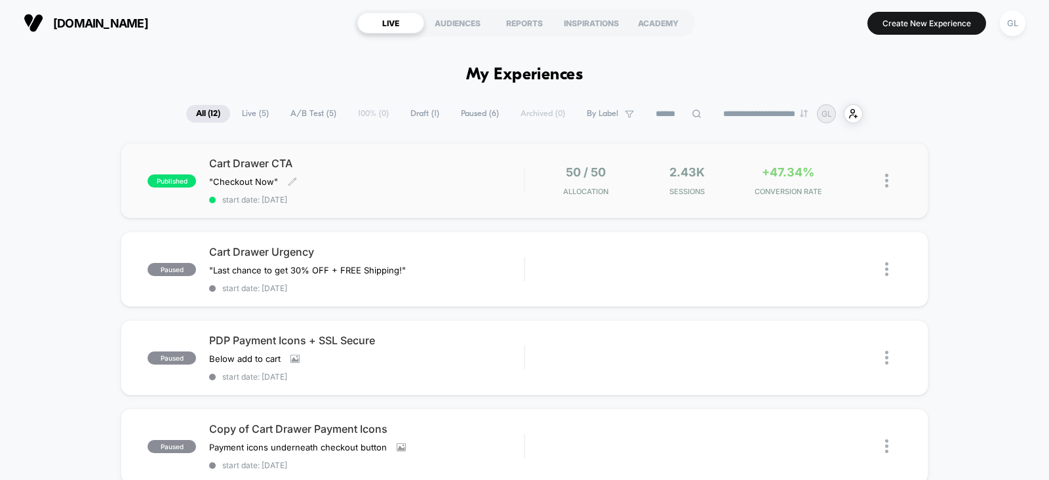
click at [494, 186] on div "Cart Drawer CTA "Checkout Now" Click to edit experience details "Checkout Now" …" at bounding box center [366, 181] width 315 height 48
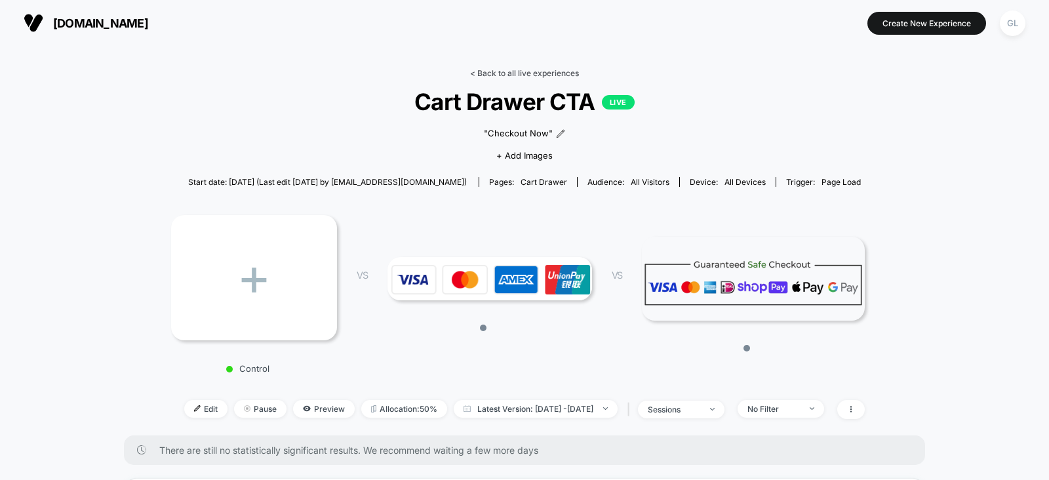
click at [480, 73] on link "< Back to all live experiences" at bounding box center [524, 73] width 109 height 10
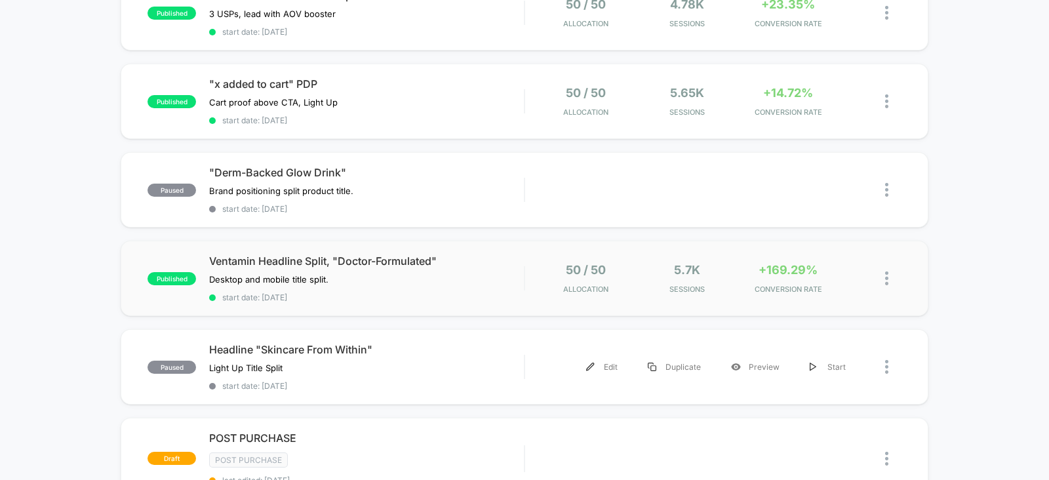
scroll to position [696, 0]
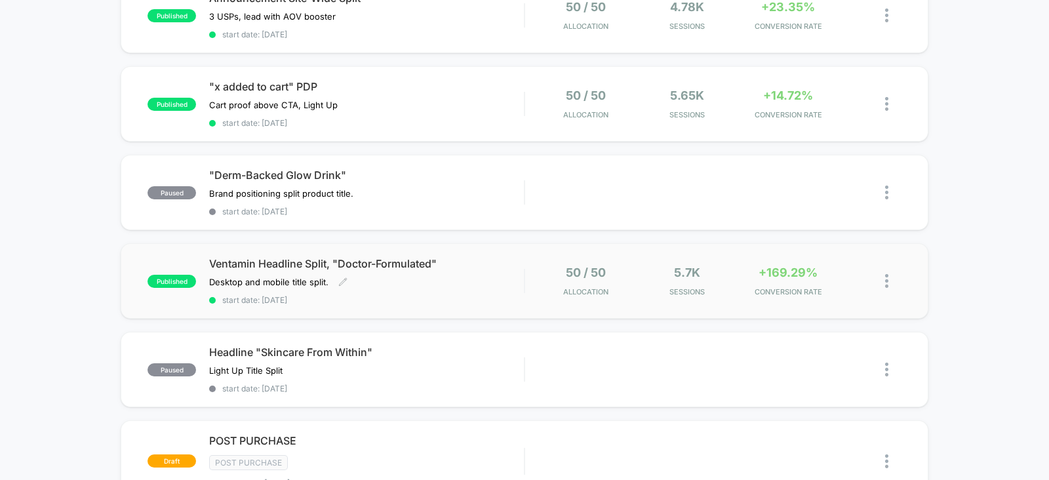
click at [469, 281] on div "Ventamin Headline Split, "Doctor-Formulated" Desktop and mobile title split. Cl…" at bounding box center [366, 281] width 315 height 48
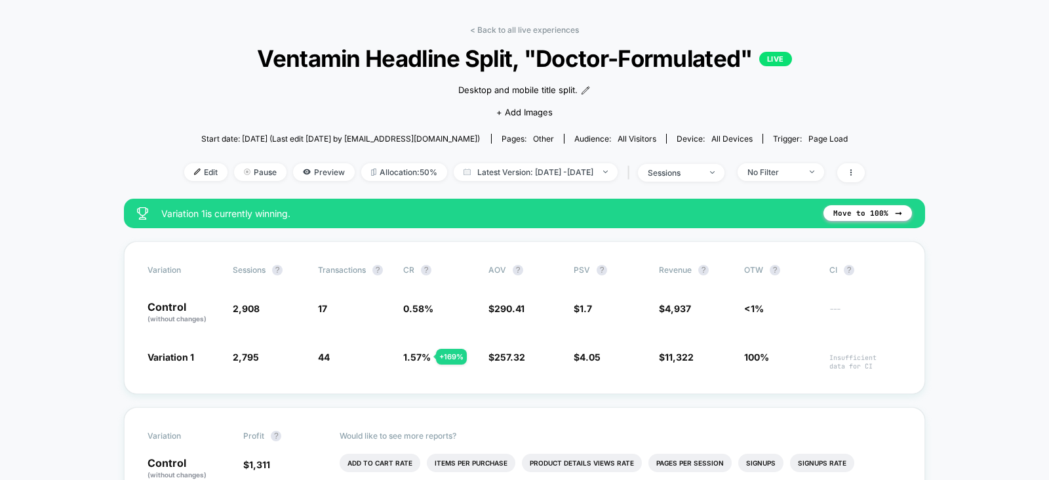
scroll to position [50, 0]
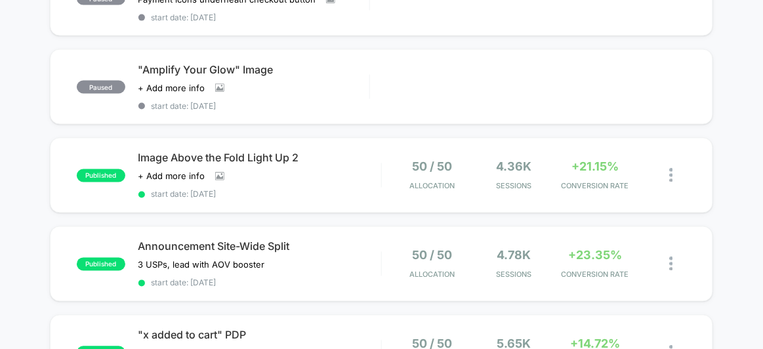
scroll to position [436, 0]
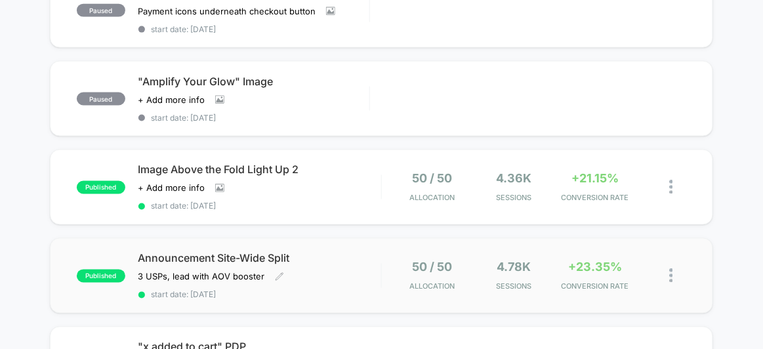
click at [336, 264] on div "Announcement Site-Wide Split 3 USPs, lead with AOV booster﻿ Click to edit exper…" at bounding box center [259, 276] width 243 height 48
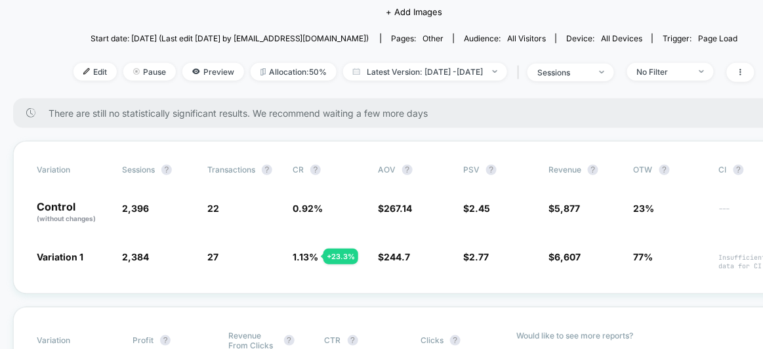
scroll to position [144, 0]
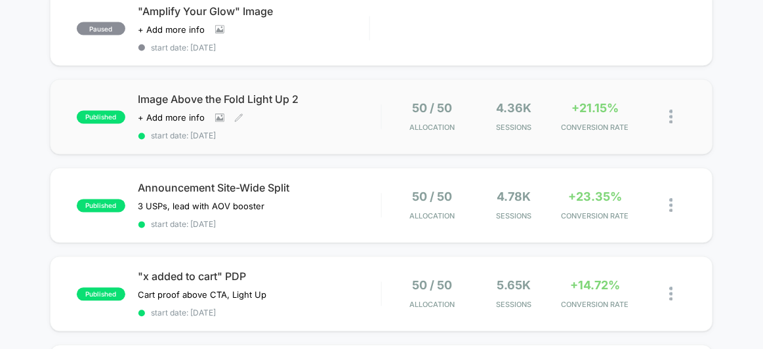
click at [315, 121] on div "Image Above the Fold Light Up 2 Click to view images Click to edit experience d…" at bounding box center [259, 117] width 243 height 48
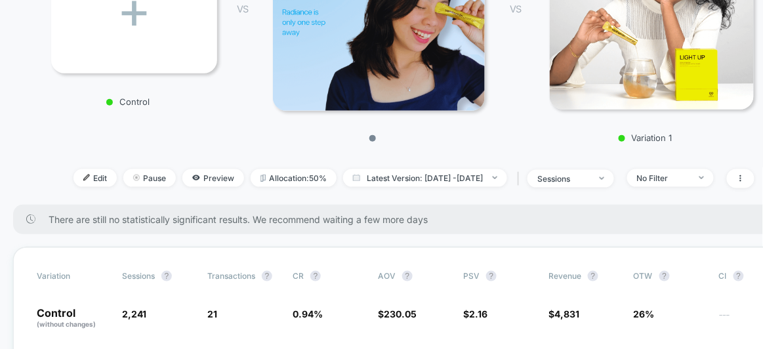
scroll to position [222, 0]
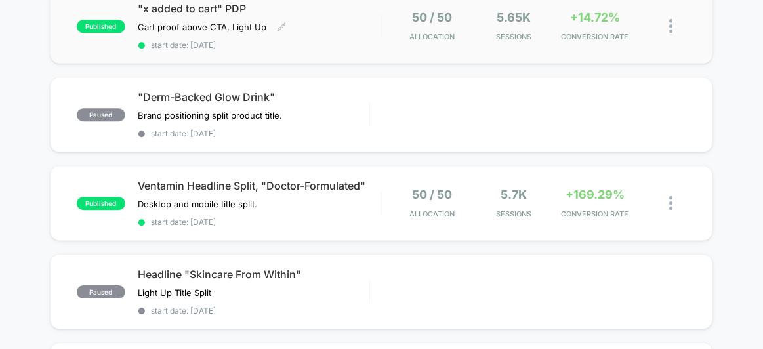
scroll to position [799, 0]
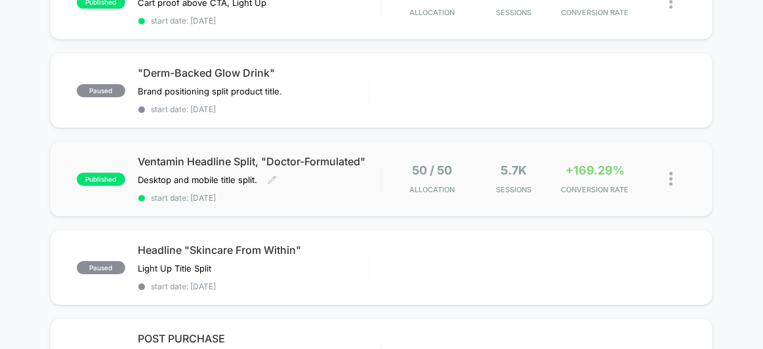
click at [330, 174] on div "Ventamin Headline Split, "Doctor-Formulated" Desktop and mobile title split. Cl…" at bounding box center [259, 179] width 243 height 48
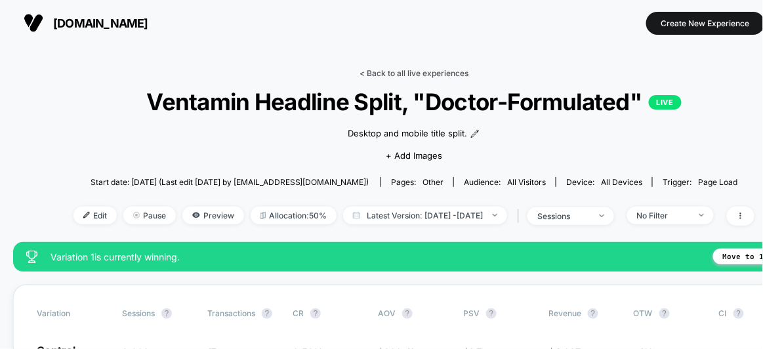
click at [401, 75] on link "< Back to all live experiences" at bounding box center [413, 73] width 109 height 10
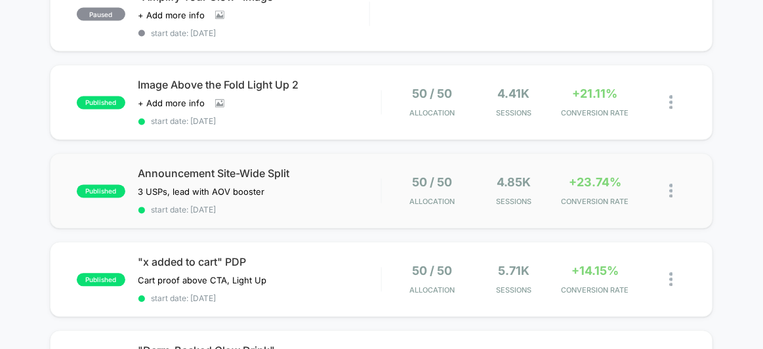
scroll to position [508, 0]
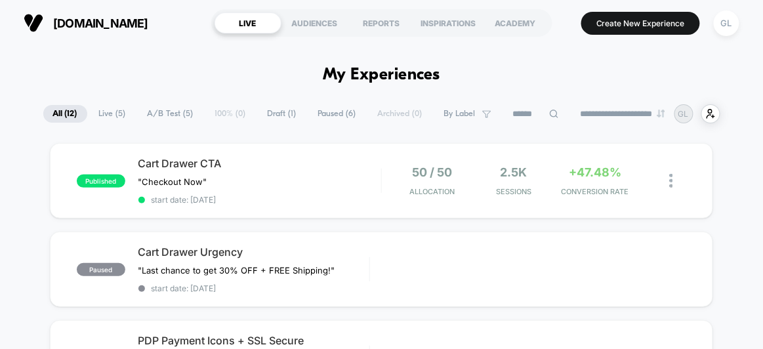
drag, startPoint x: 512, startPoint y: 58, endPoint x: 496, endPoint y: 56, distance: 15.9
